Goal: Information Seeking & Learning: Learn about a topic

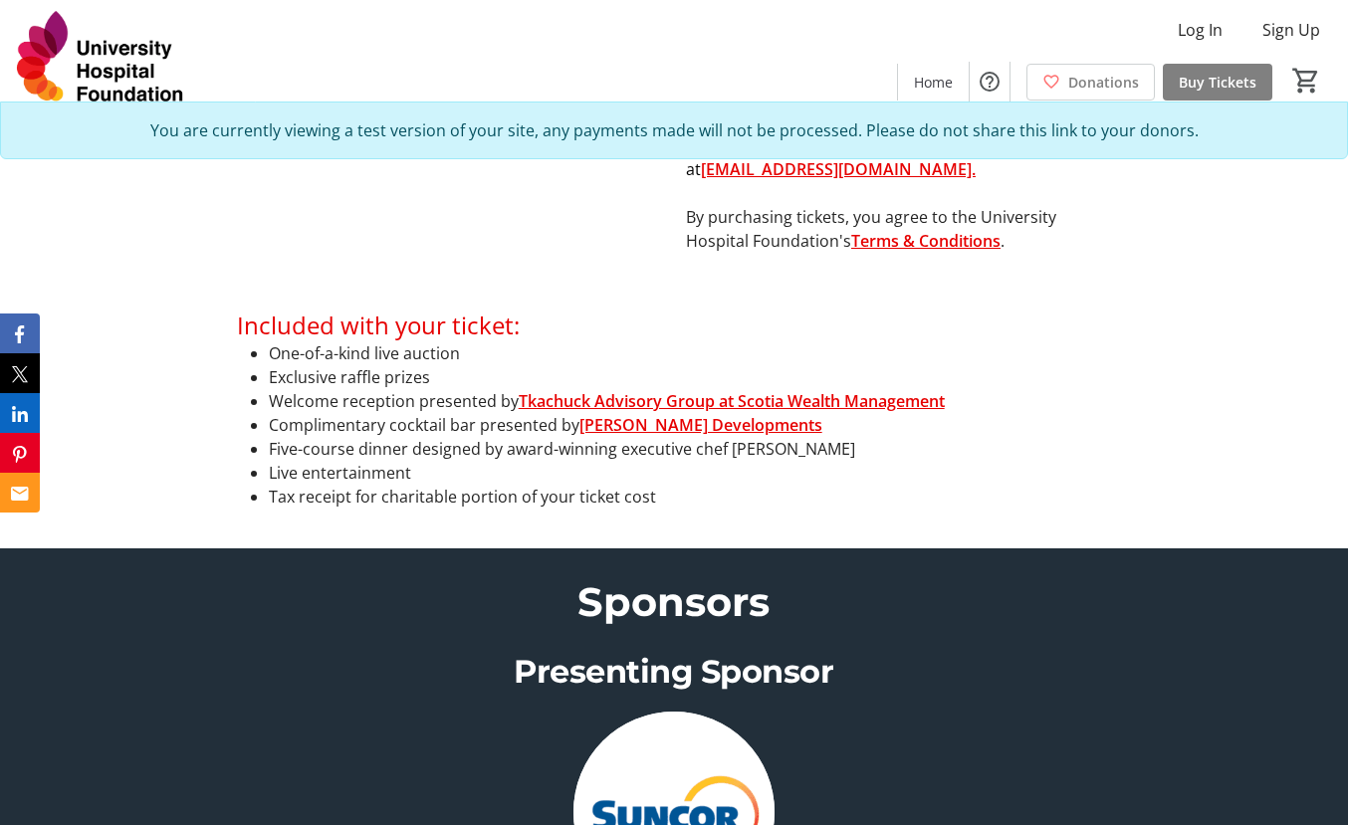
scroll to position [1095, 0]
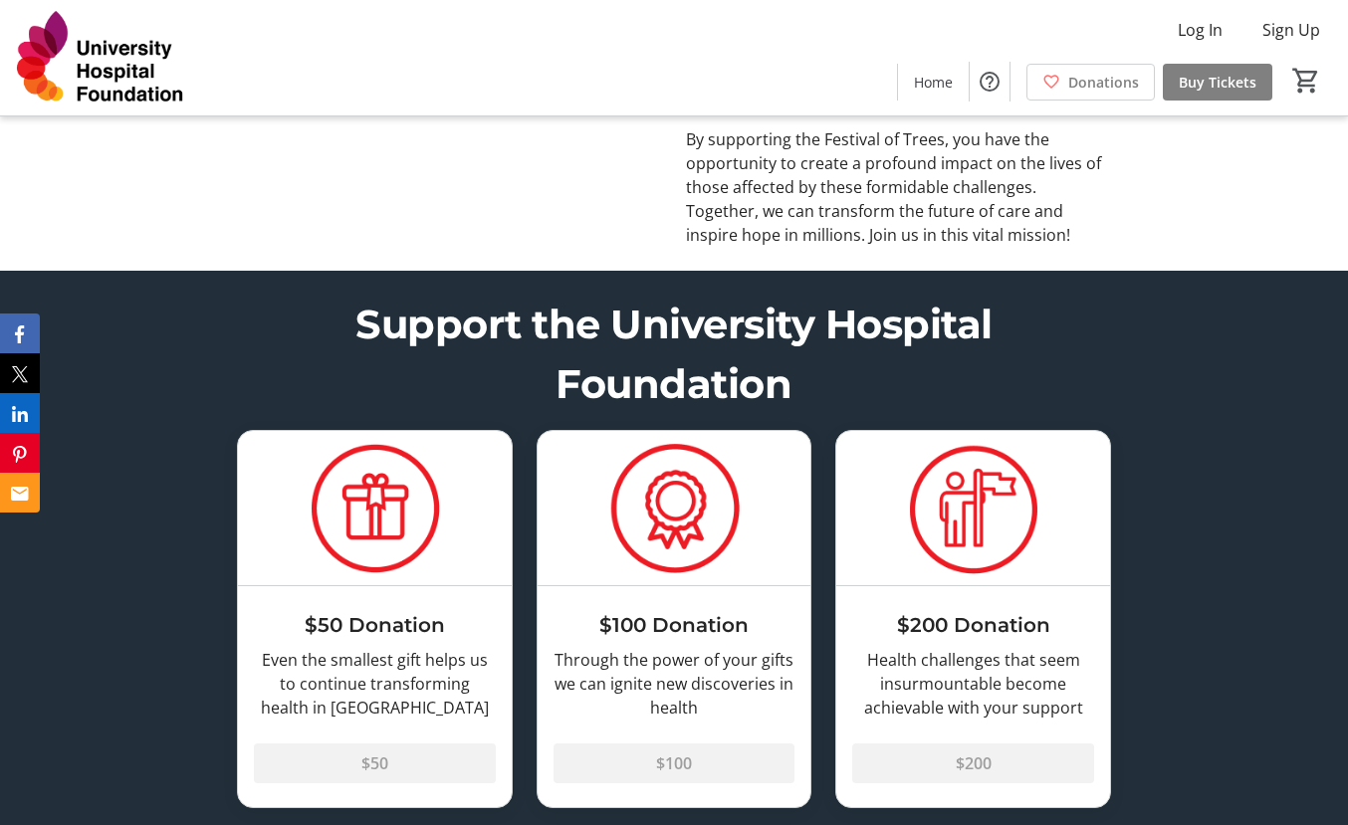
scroll to position [3882, 0]
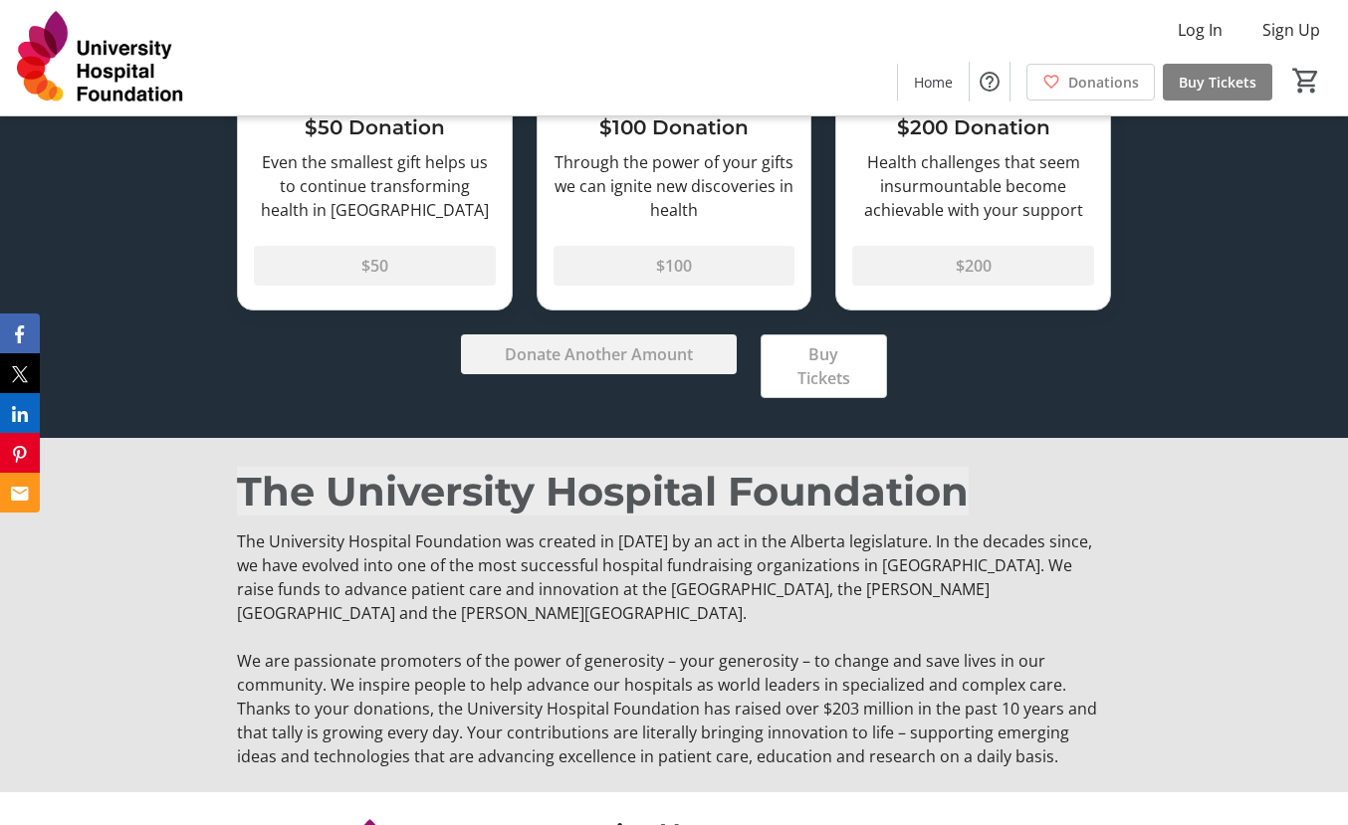
click at [969, 481] on span "The University Hospital Foundation" at bounding box center [603, 491] width 732 height 49
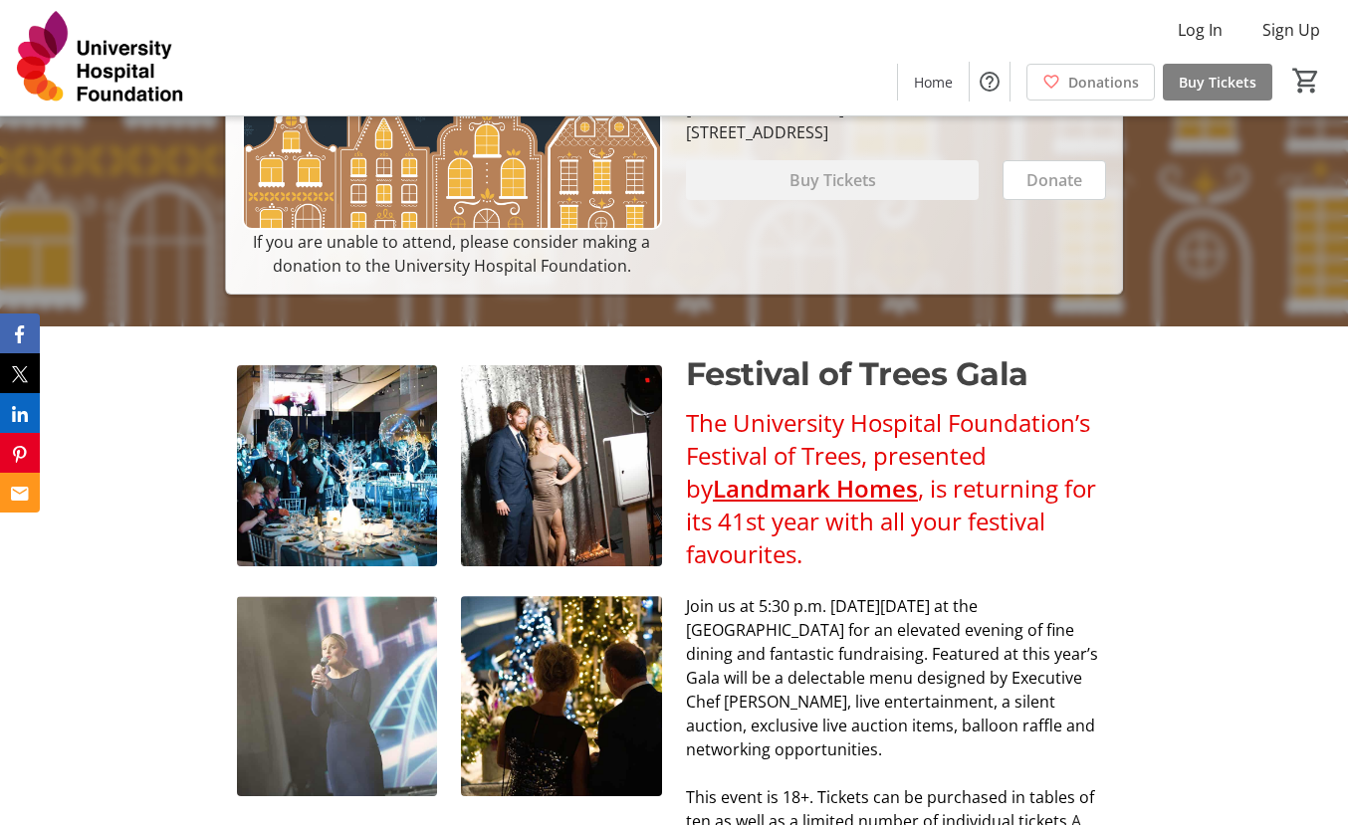
scroll to position [498, 0]
